Goal: Information Seeking & Learning: Learn about a topic

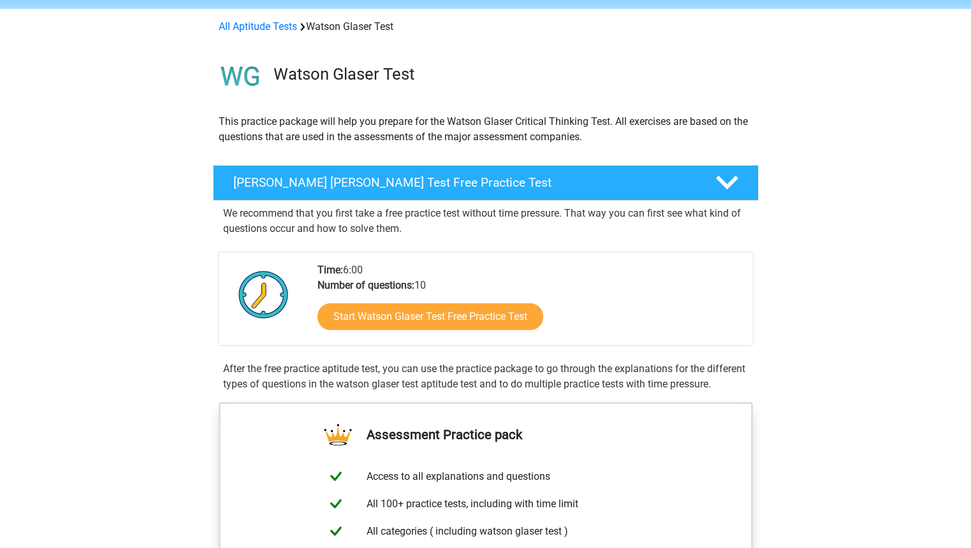
scroll to position [64, 0]
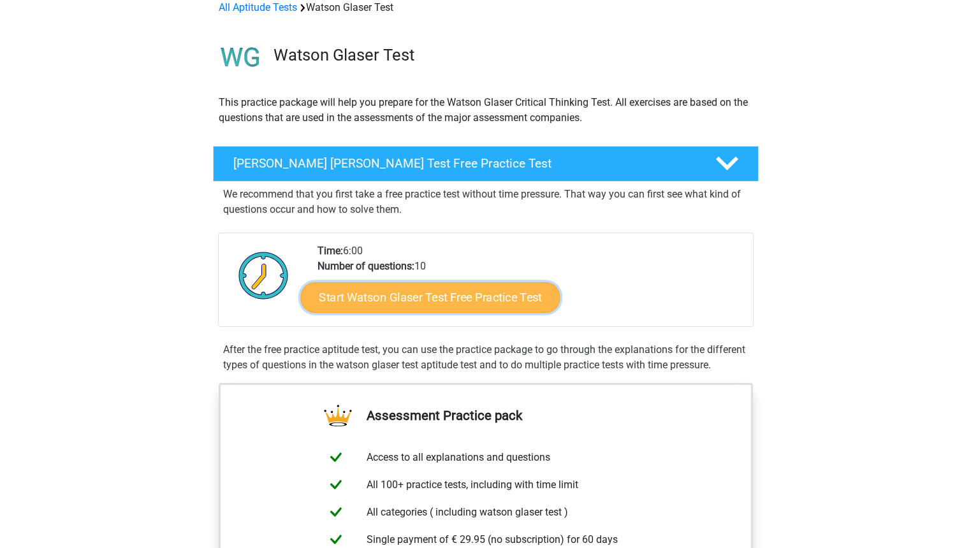
click at [421, 303] on link "Start Watson Glaser Test Free Practice Test" at bounding box center [429, 297] width 259 height 31
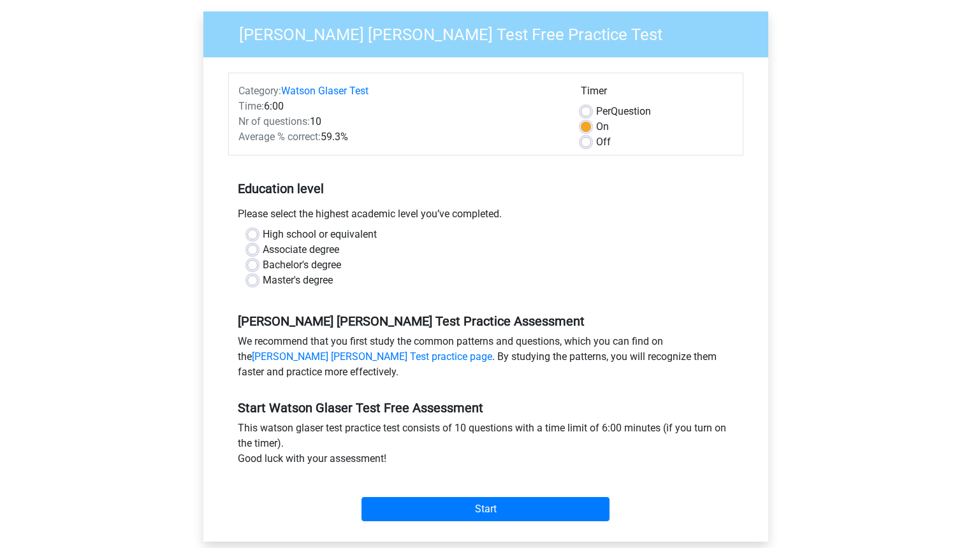
scroll to position [127, 0]
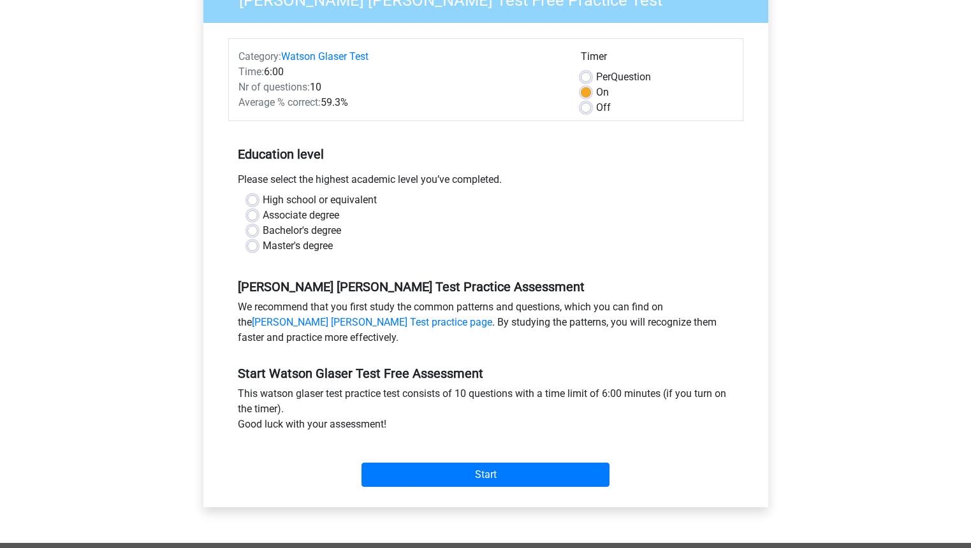
click at [263, 245] on label "Master's degree" at bounding box center [298, 245] width 70 height 15
click at [254, 245] on input "Master's degree" at bounding box center [252, 244] width 10 height 13
radio input "true"
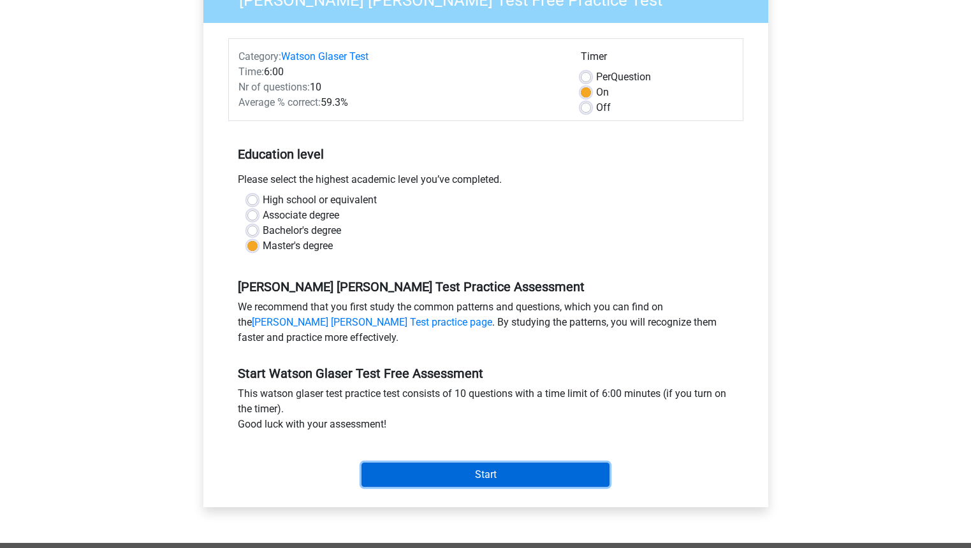
click at [456, 476] on input "Start" at bounding box center [485, 475] width 248 height 24
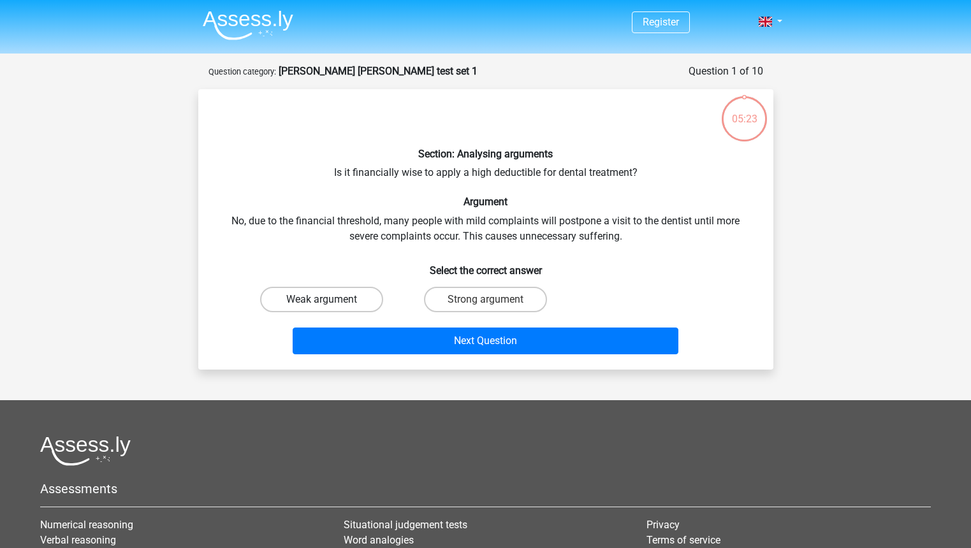
click at [321, 300] on label "Weak argument" at bounding box center [321, 299] width 123 height 25
click at [321, 300] on input "Weak argument" at bounding box center [325, 304] width 8 height 8
radio input "true"
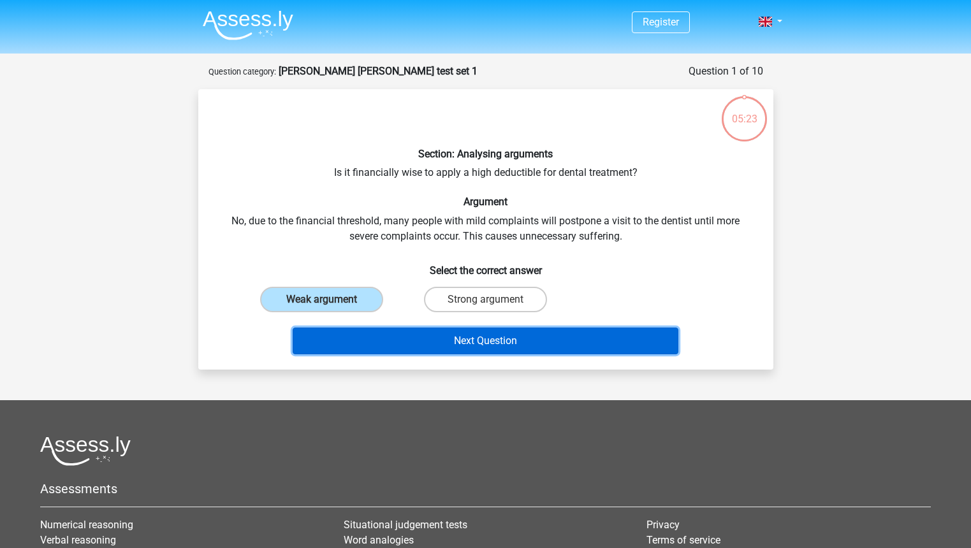
click at [438, 340] on button "Next Question" at bounding box center [486, 341] width 386 height 27
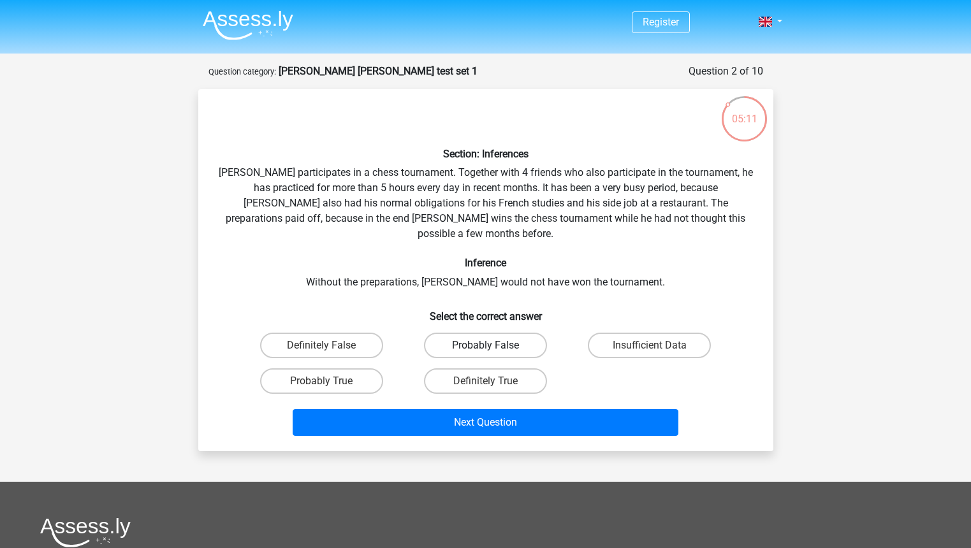
click at [454, 333] on label "Probably False" at bounding box center [485, 345] width 123 height 25
click at [485, 345] on input "Probably False" at bounding box center [489, 349] width 8 height 8
radio input "true"
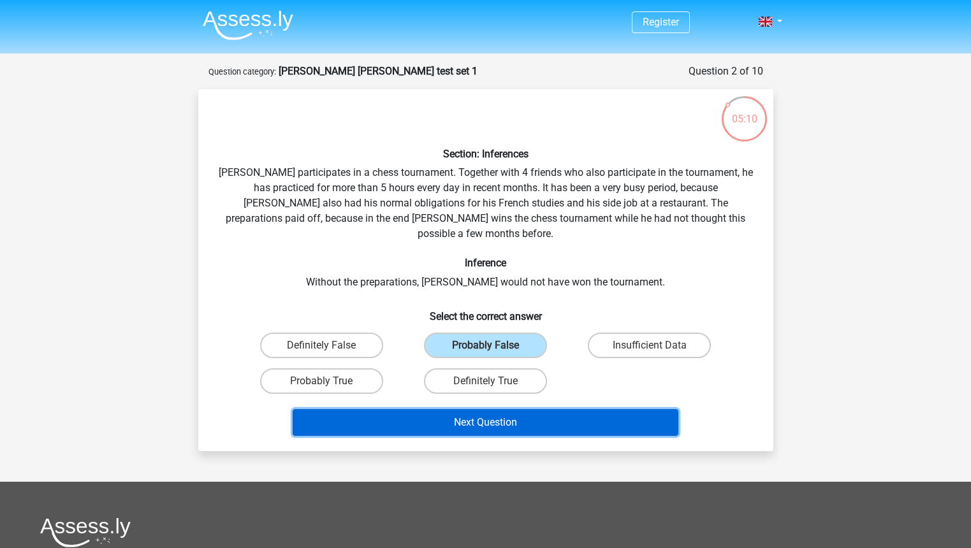
click at [460, 410] on button "Next Question" at bounding box center [486, 422] width 386 height 27
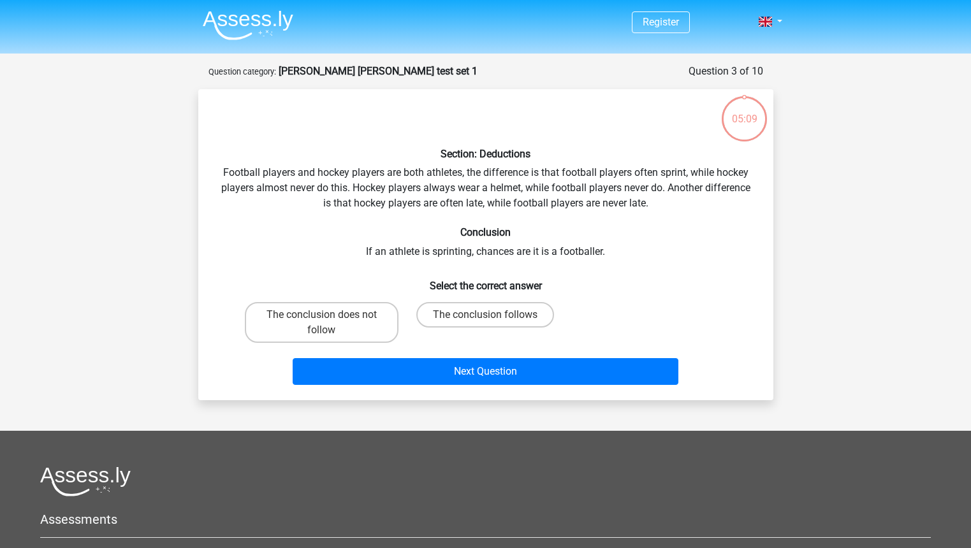
scroll to position [64, 0]
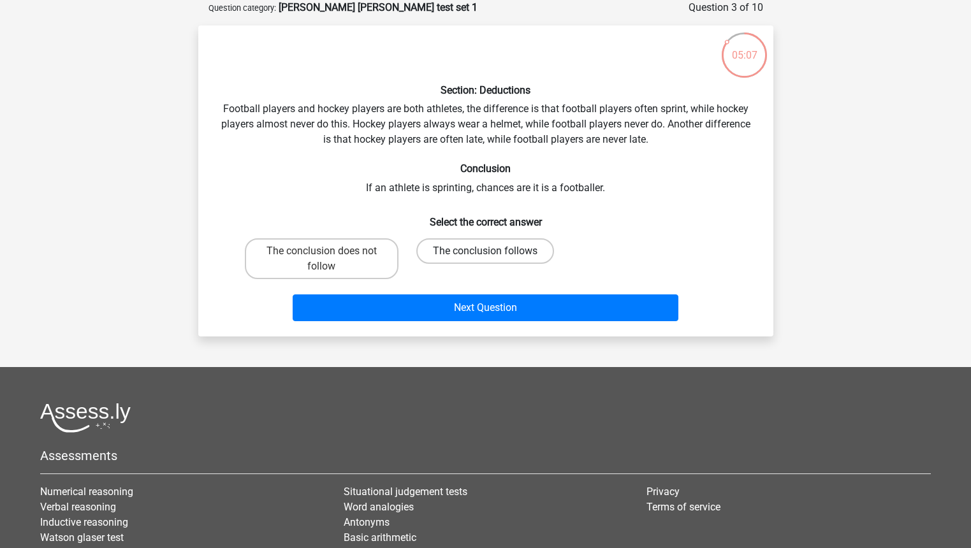
click at [469, 254] on label "The conclusion follows" at bounding box center [485, 250] width 138 height 25
click at [485, 254] on input "The conclusion follows" at bounding box center [489, 255] width 8 height 8
radio input "true"
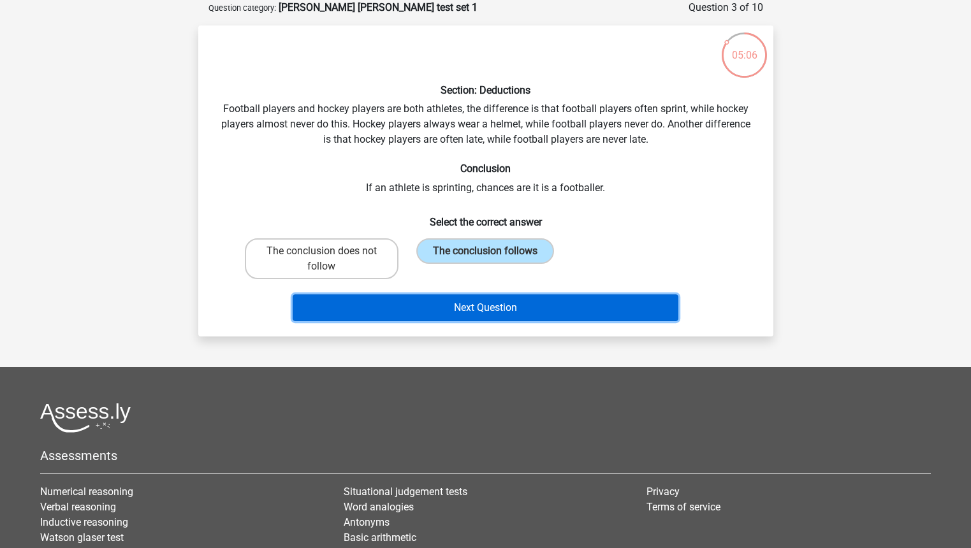
click at [462, 304] on button "Next Question" at bounding box center [486, 307] width 386 height 27
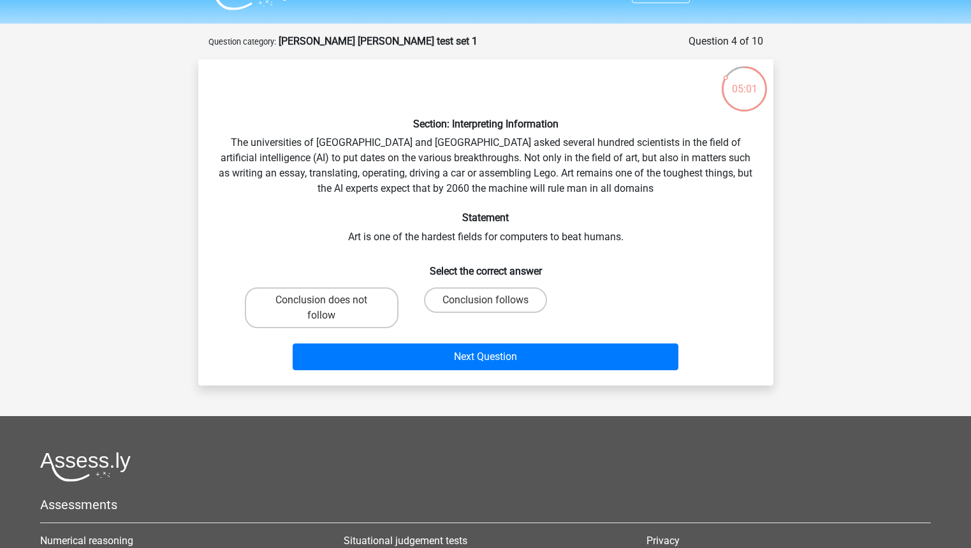
scroll to position [0, 0]
